Goal: Complete application form

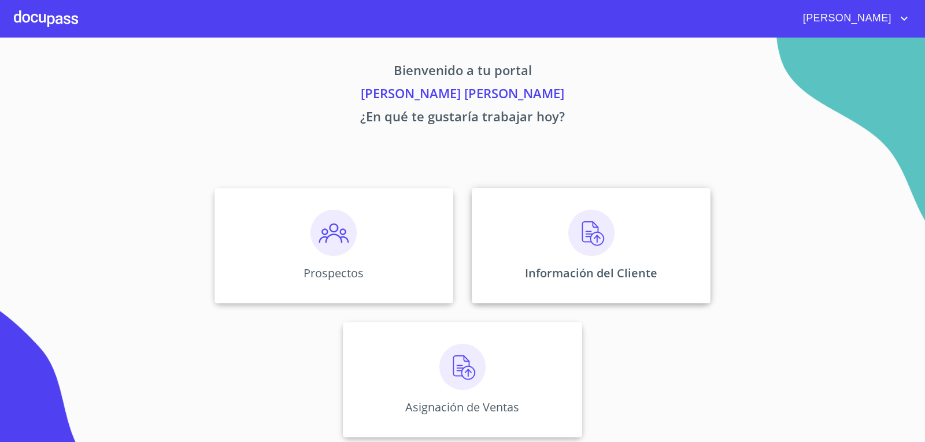
click at [577, 241] on img at bounding box center [591, 233] width 46 height 46
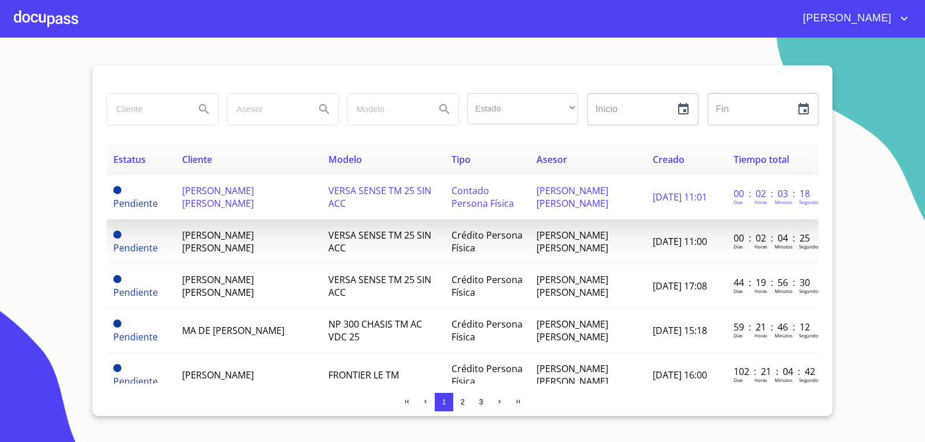
click at [246, 189] on td "[PERSON_NAME] [PERSON_NAME]" at bounding box center [248, 197] width 146 height 45
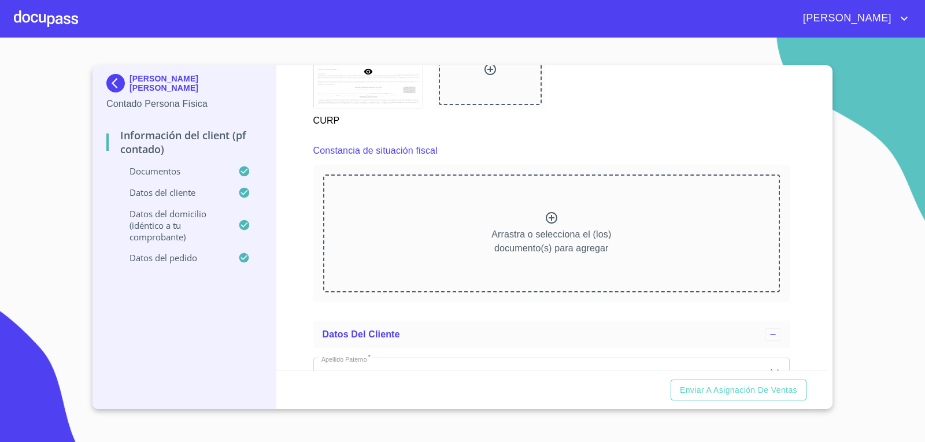
scroll to position [1580, 0]
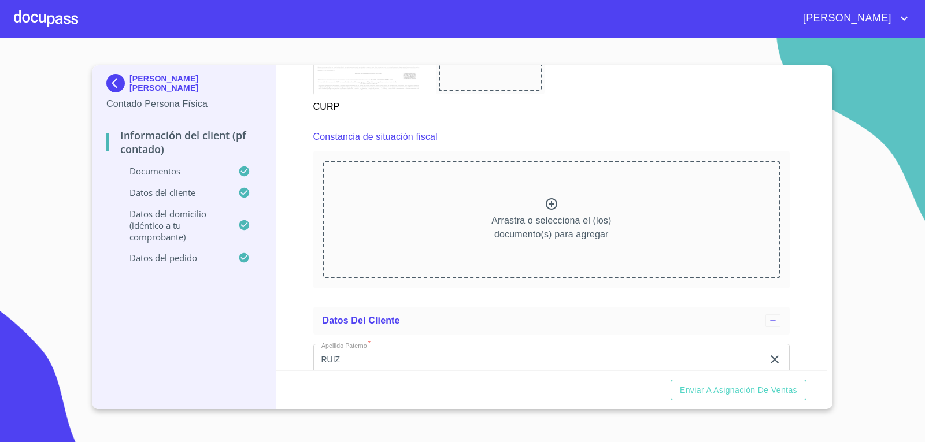
click at [546, 199] on icon at bounding box center [552, 204] width 12 height 12
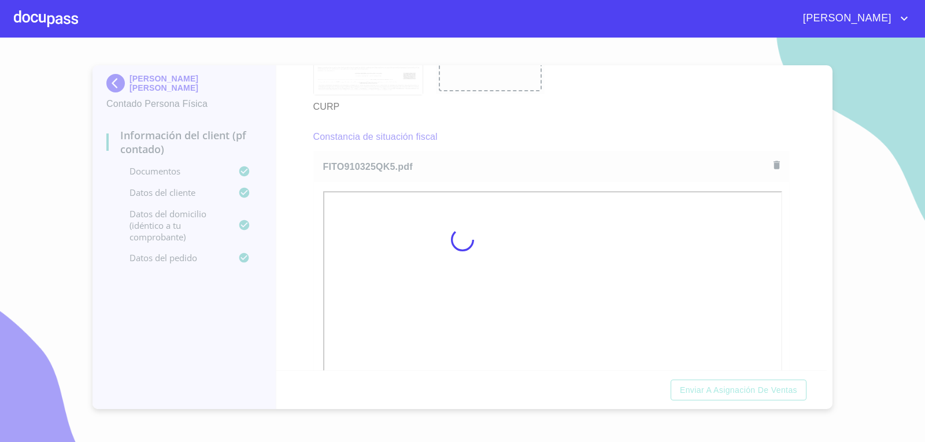
click at [805, 251] on div at bounding box center [462, 240] width 925 height 405
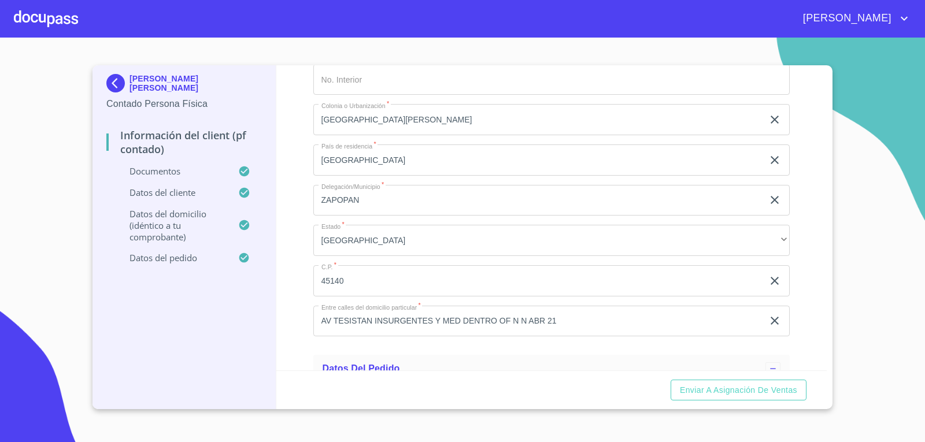
scroll to position [3072, 0]
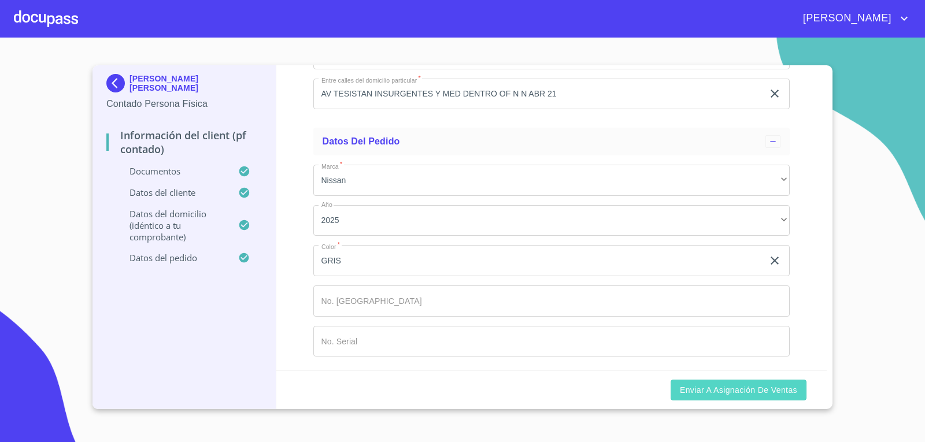
click at [759, 390] on span "Enviar a Asignación de Ventas" at bounding box center [738, 390] width 117 height 14
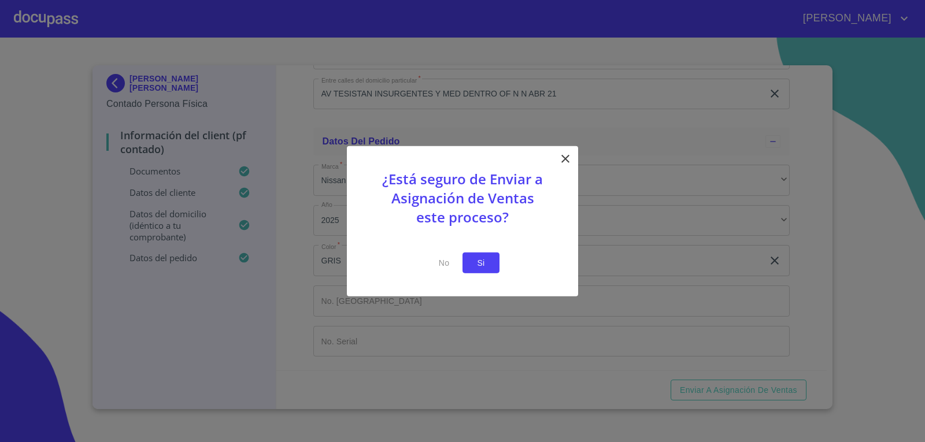
click at [490, 257] on span "Si" at bounding box center [481, 263] width 19 height 14
